Goal: Find specific page/section: Find specific page/section

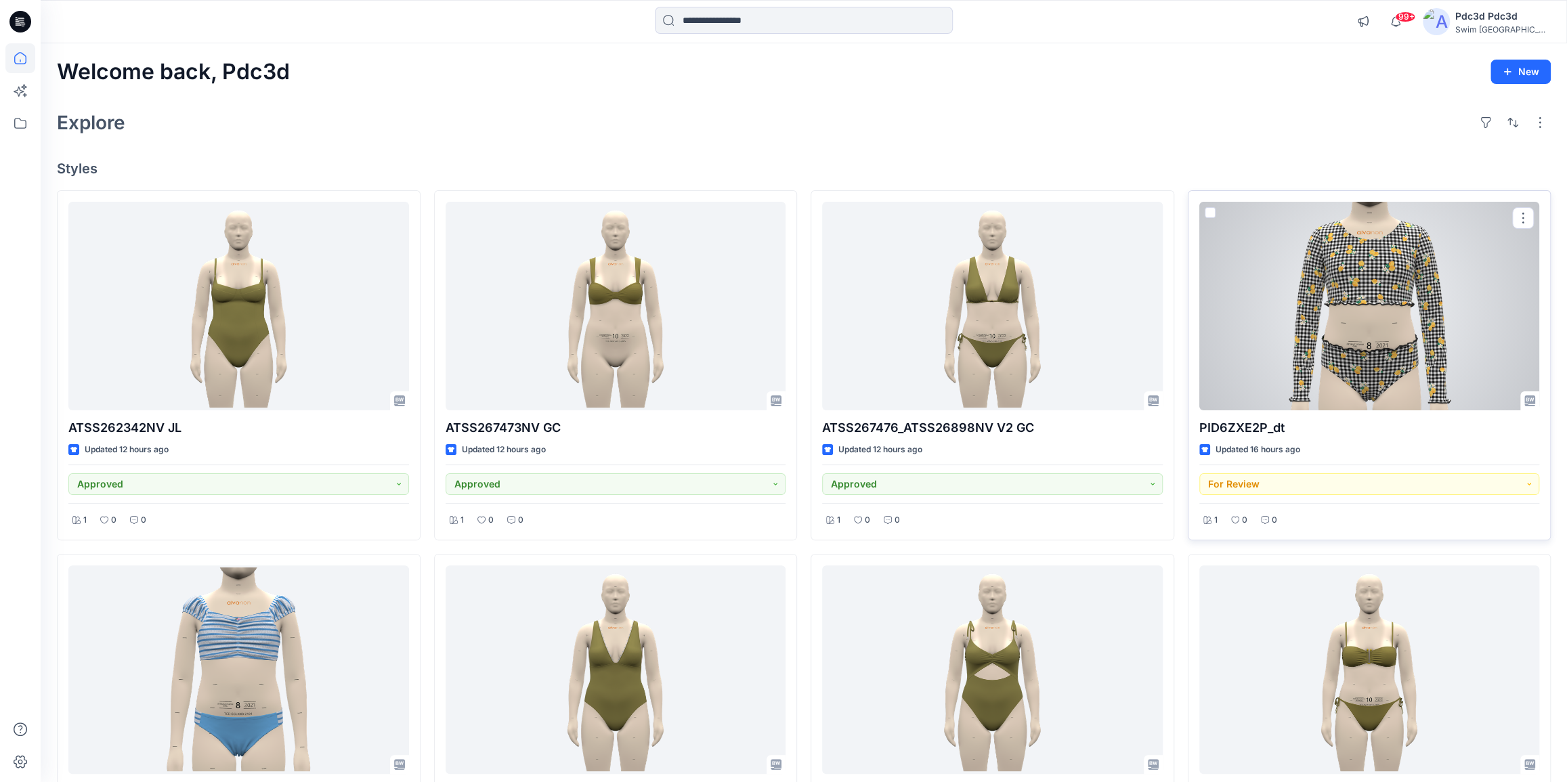
click at [1345, 312] on div at bounding box center [1370, 306] width 341 height 209
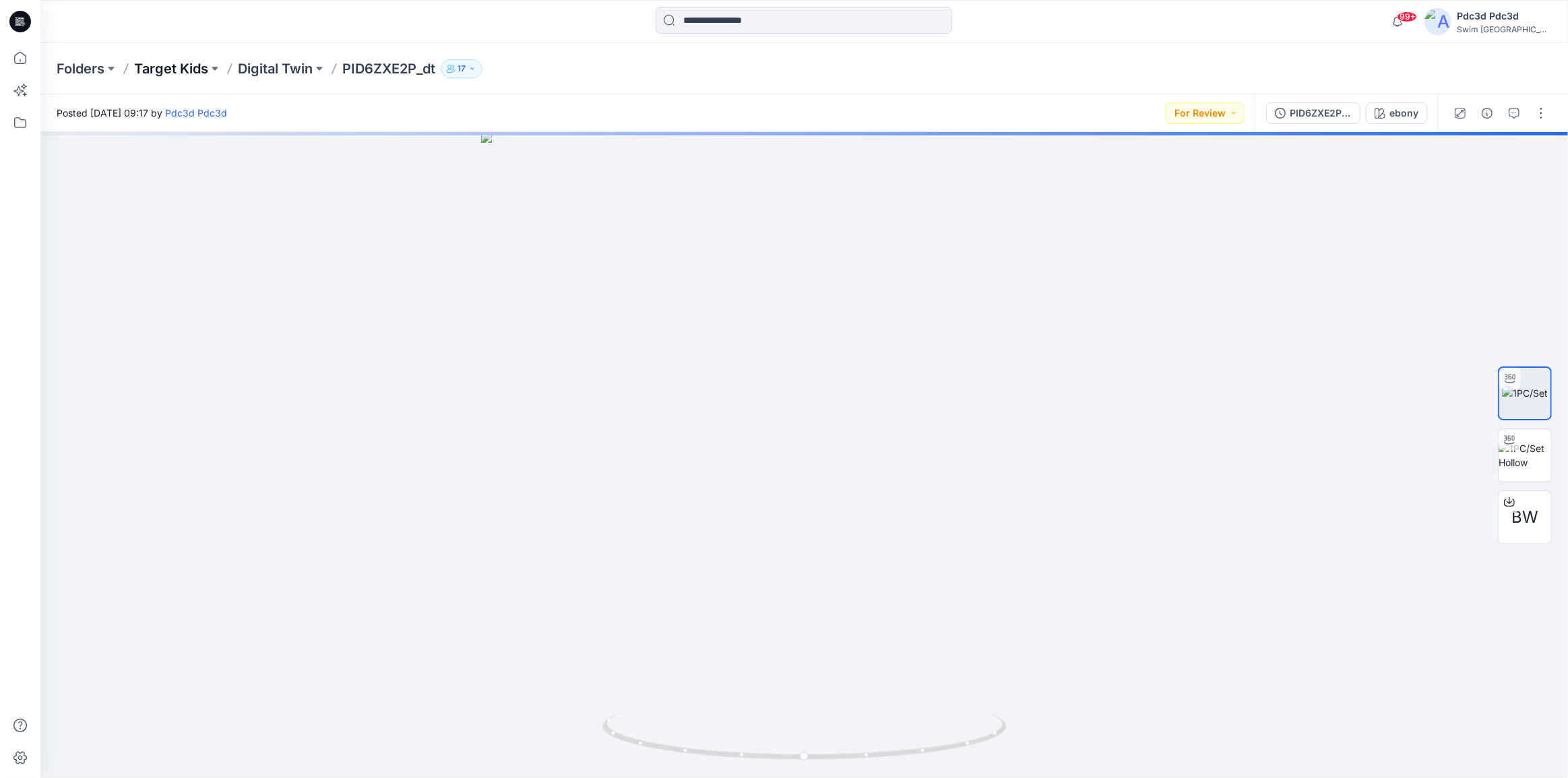
click at [188, 66] on p "Target Kids" at bounding box center [171, 69] width 75 height 19
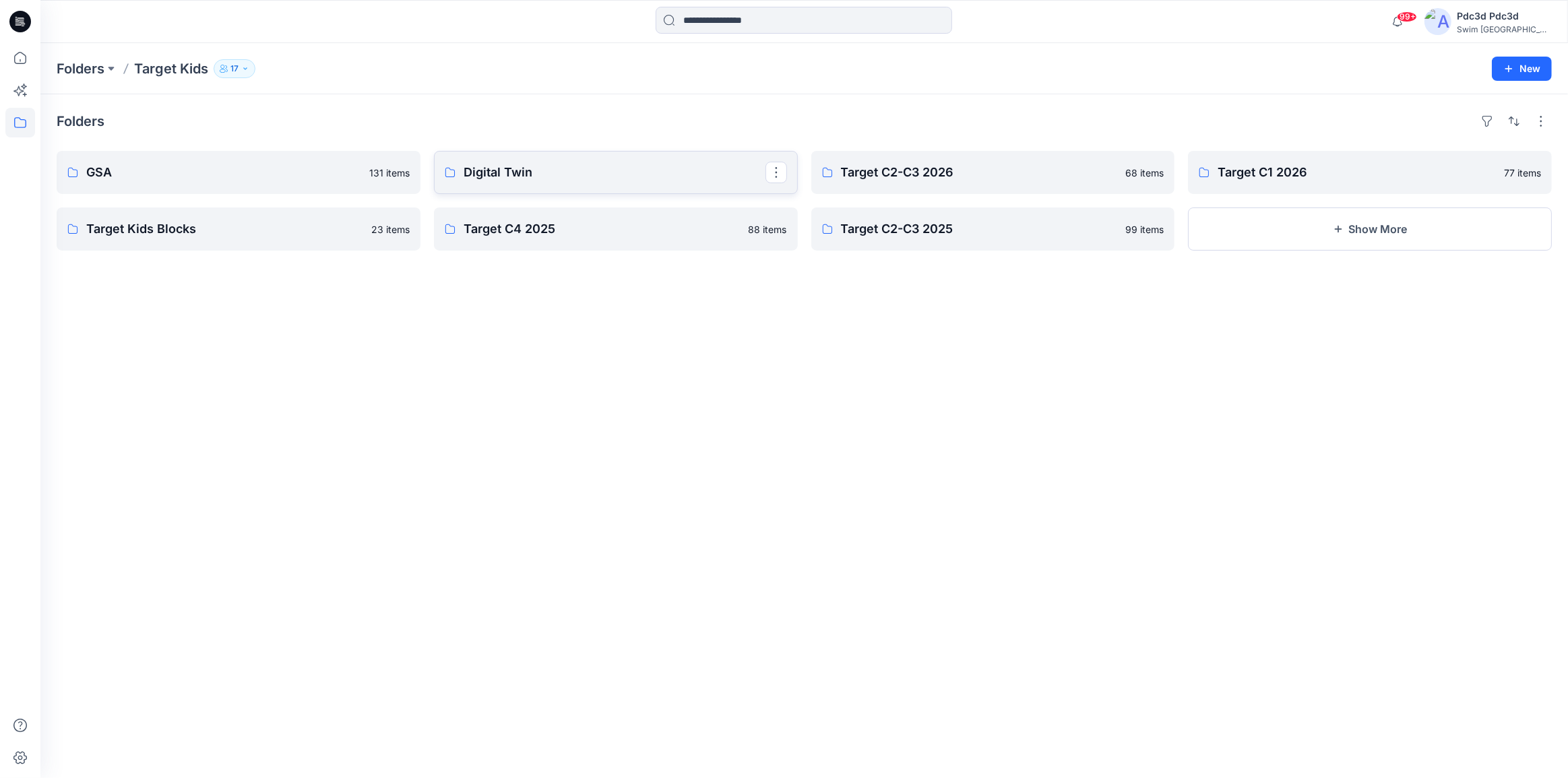
click at [531, 166] on p "Digital Twin" at bounding box center [614, 172] width 301 height 19
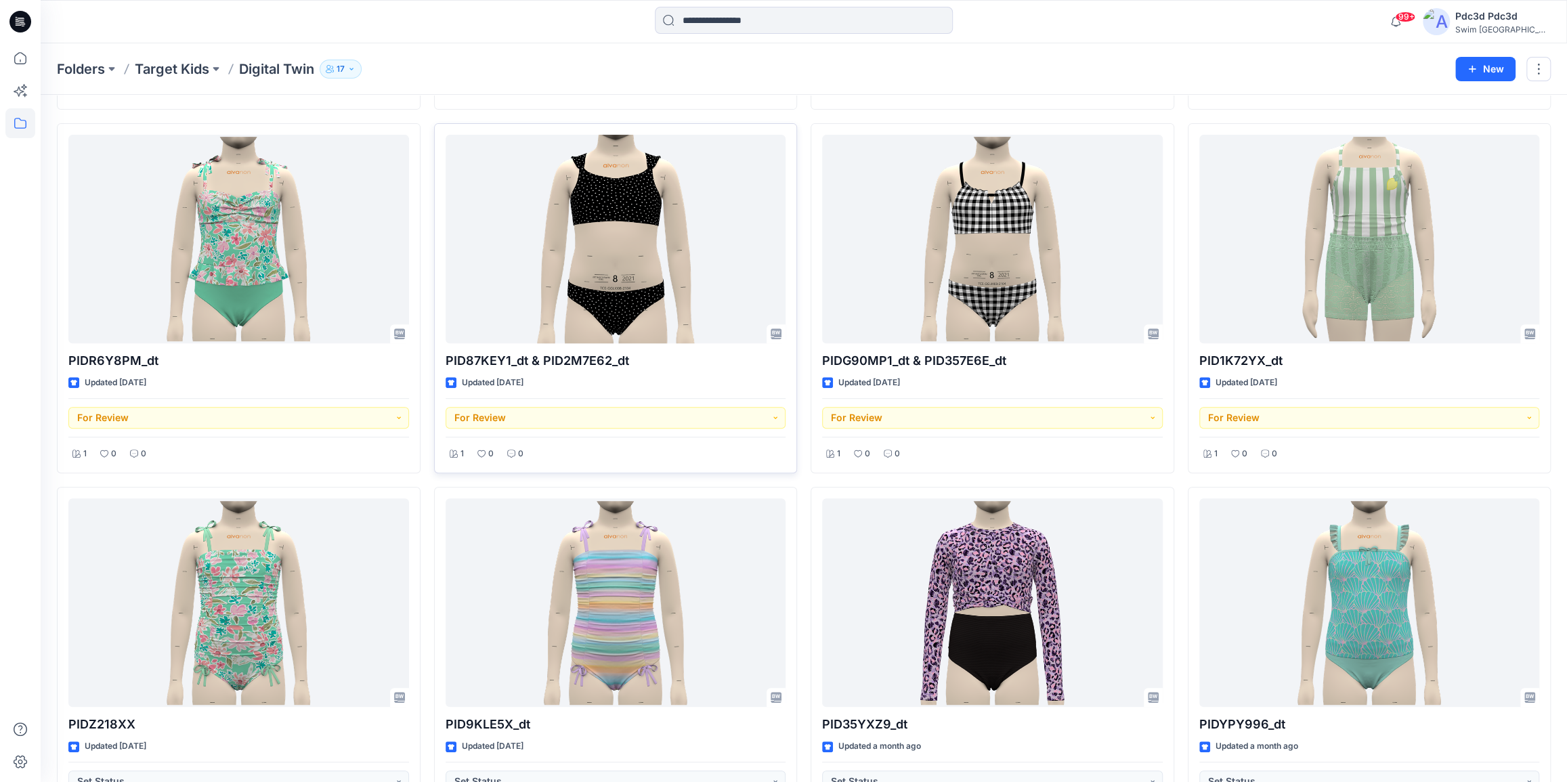
scroll to position [431, 0]
